Goal: Information Seeking & Learning: Learn about a topic

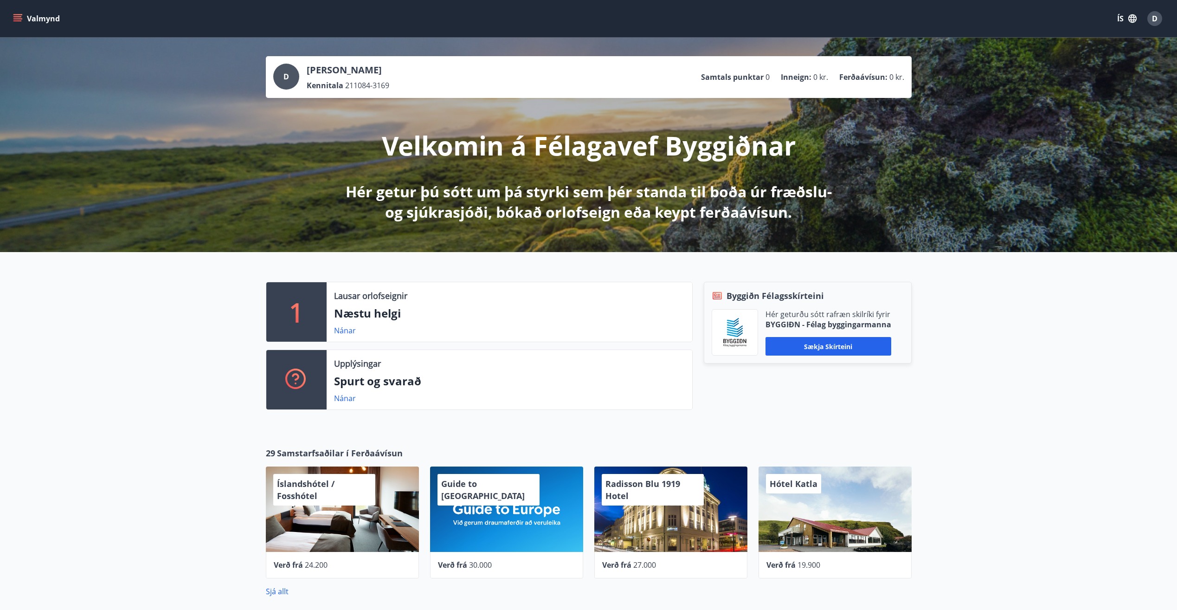
drag, startPoint x: 339, startPoint y: 329, endPoint x: 124, endPoint y: 321, distance: 214.5
click at [124, 321] on div "1 Lausar orlofseignir Næstu helgi Nánar Upplýsingar Spurt og svarað Nánar Byggi…" at bounding box center [588, 342] width 1177 height 180
click at [342, 331] on link "Nánar" at bounding box center [345, 330] width 22 height 10
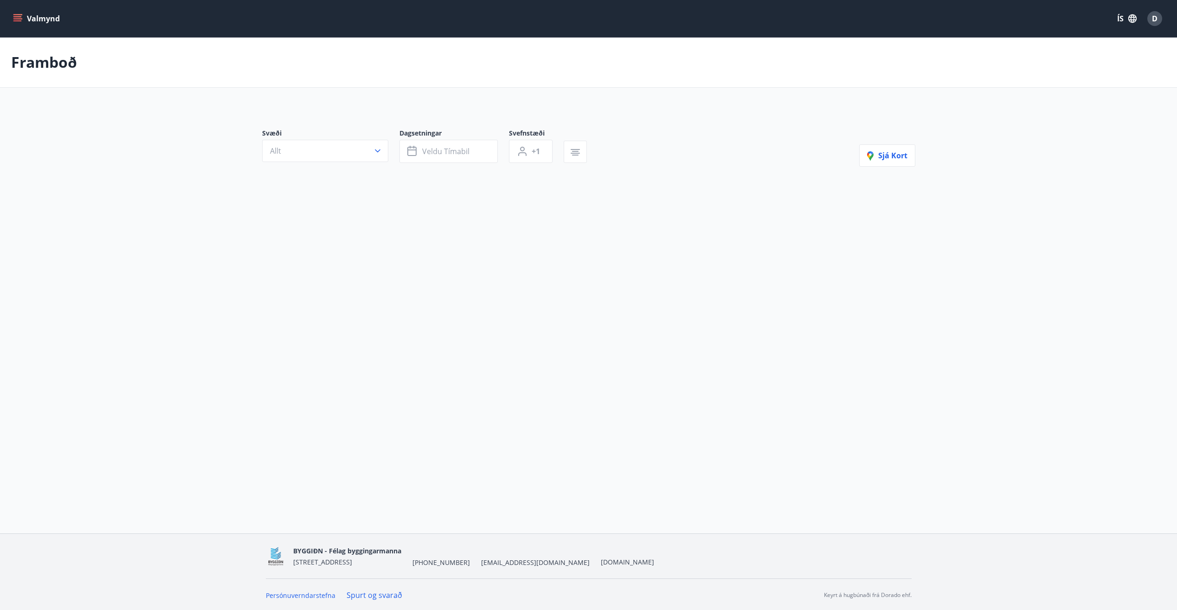
type input "*"
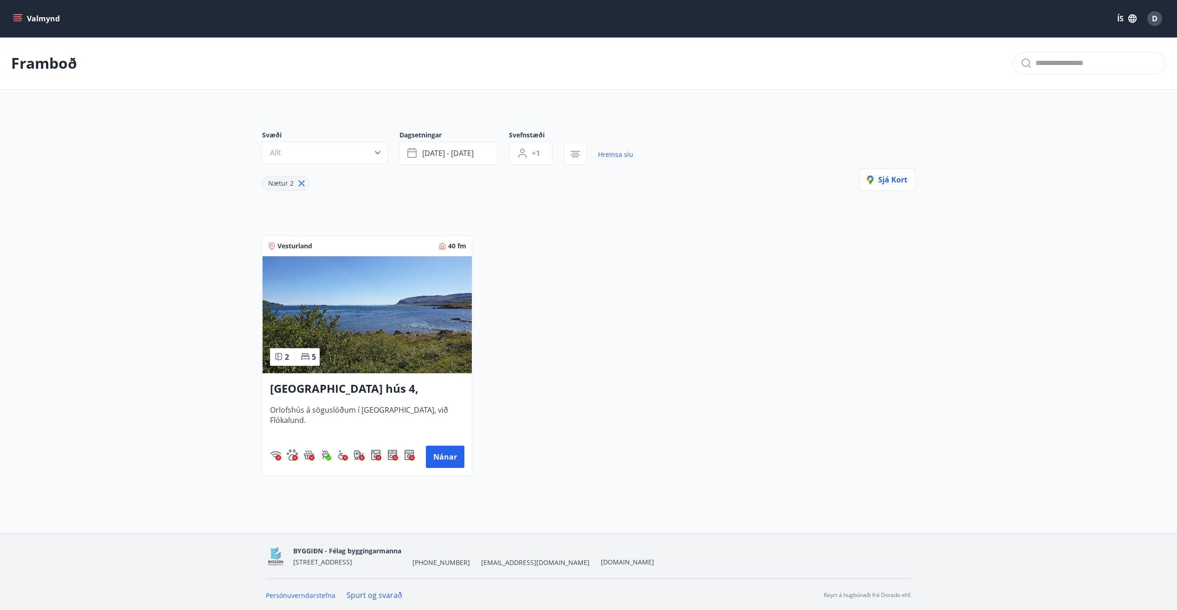
click at [145, 168] on main "Framboð Svæði Allt Dagsetningar [DATE] - [DATE] Svefnstæði +1 Hreinsa síu Nætur…" at bounding box center [588, 260] width 1177 height 446
click at [19, 17] on icon "menu" at bounding box center [17, 16] width 8 height 1
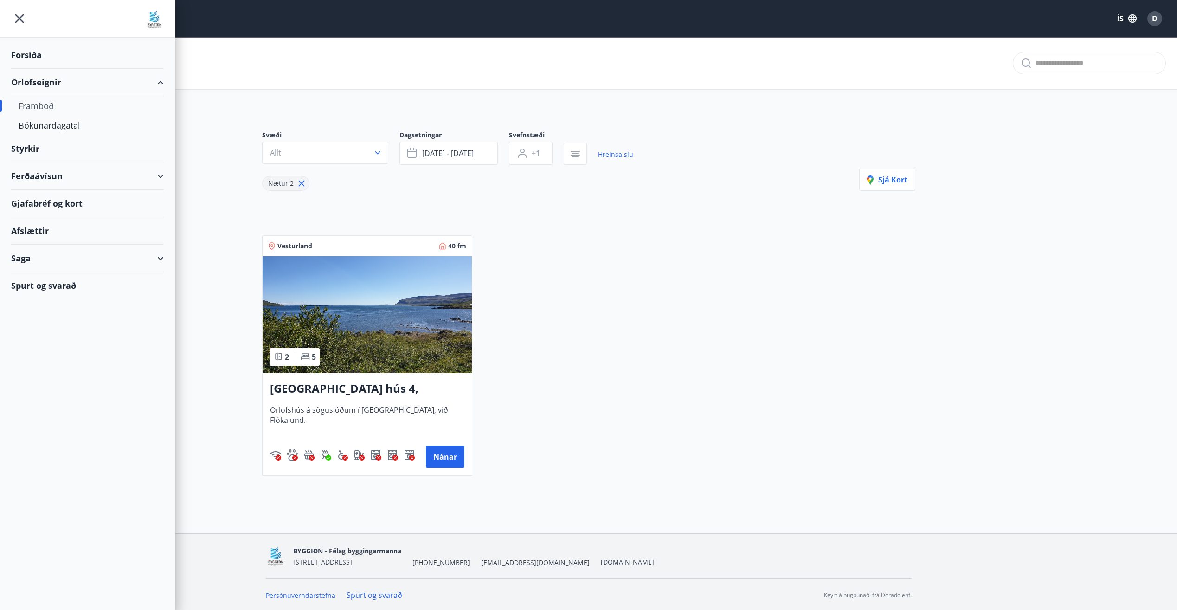
click at [19, 151] on div "Styrkir" at bounding box center [87, 148] width 153 height 27
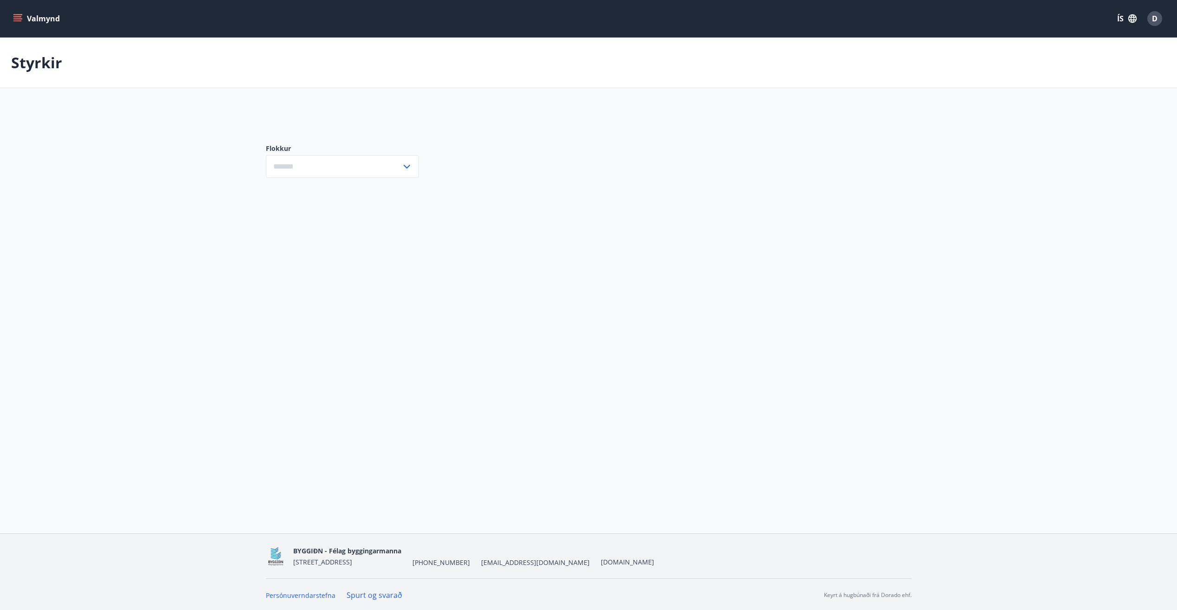
type input "***"
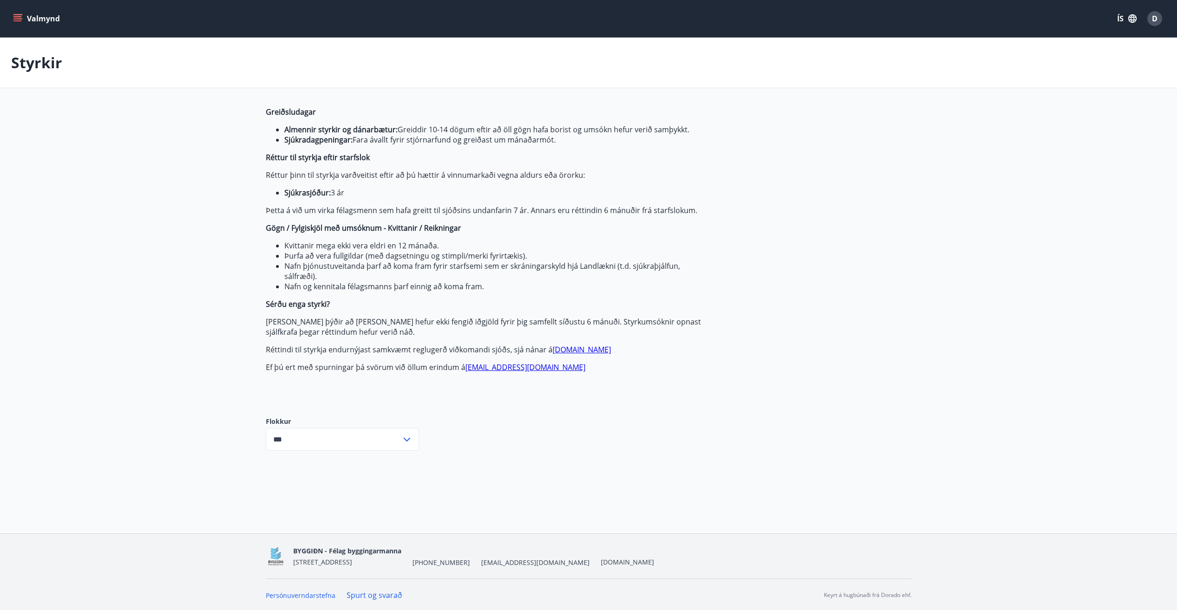
click at [20, 14] on icon "menu" at bounding box center [18, 14] width 10 height 1
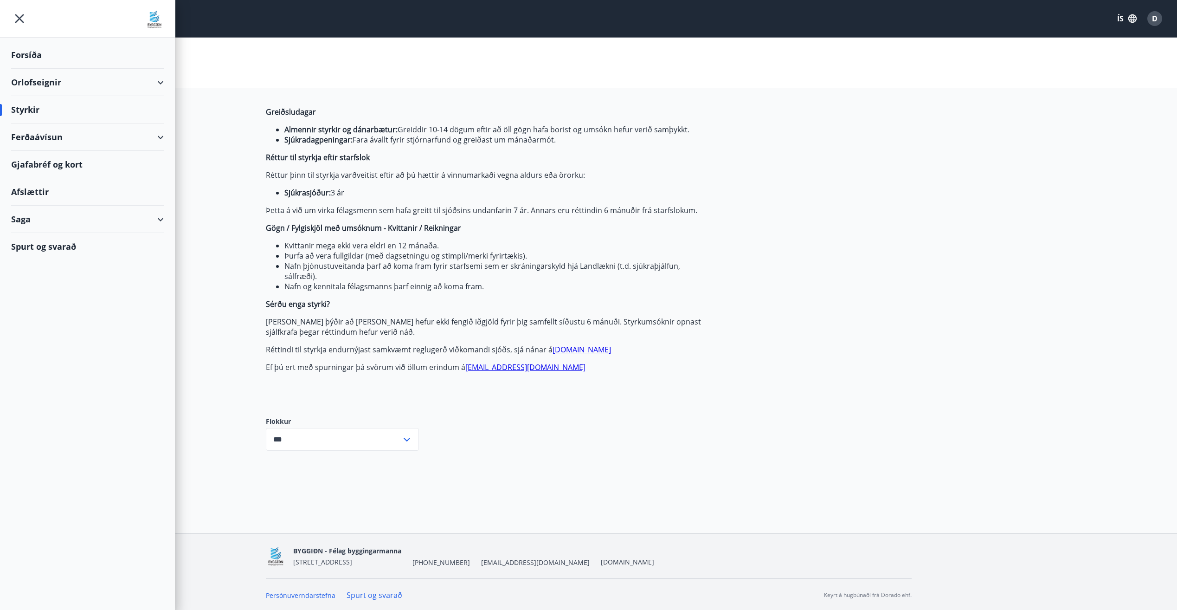
click at [36, 247] on div "Spurt og svarað" at bounding box center [87, 246] width 153 height 27
